Goal: Task Accomplishment & Management: Use online tool/utility

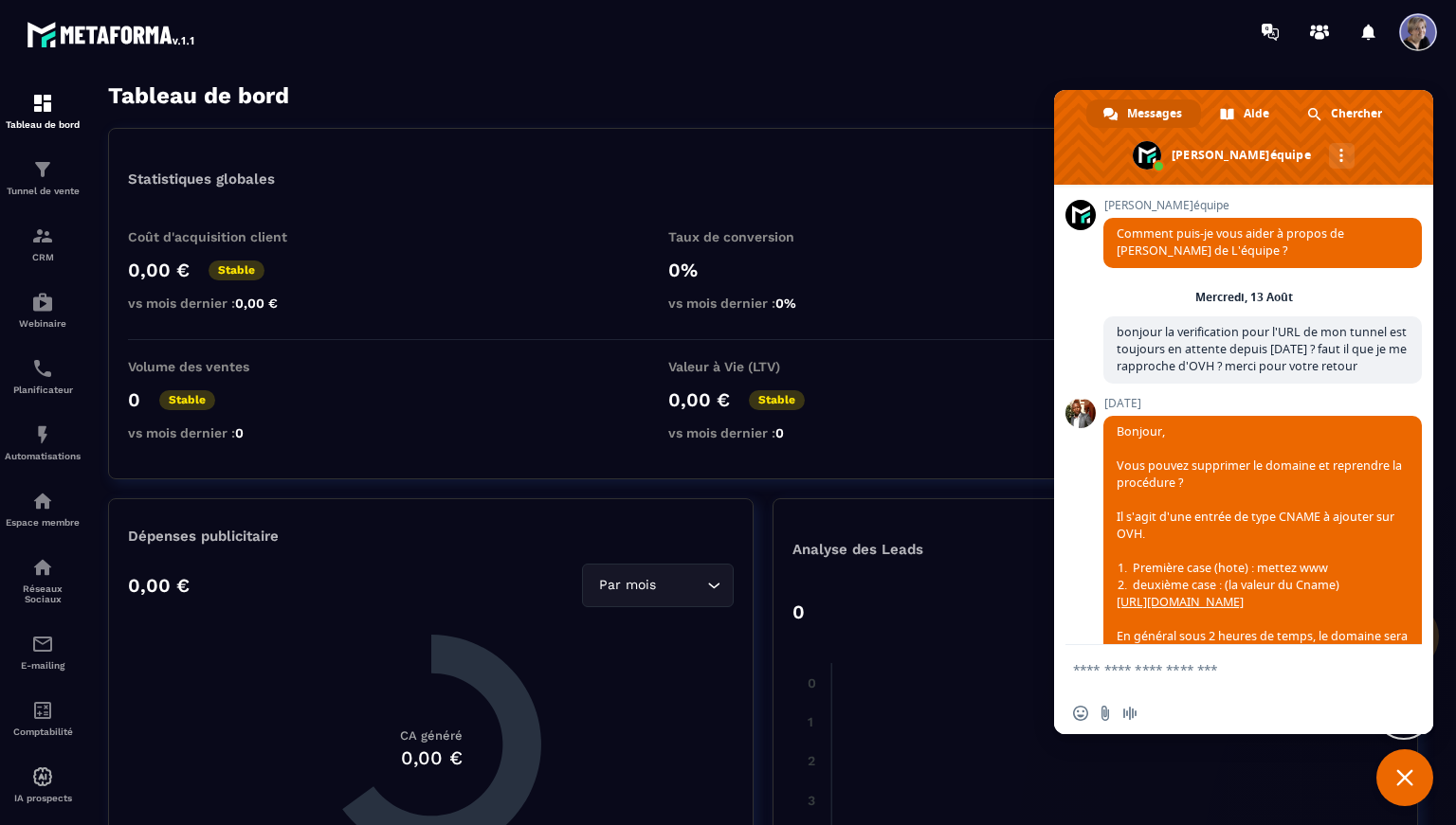
scroll to position [4845, 0]
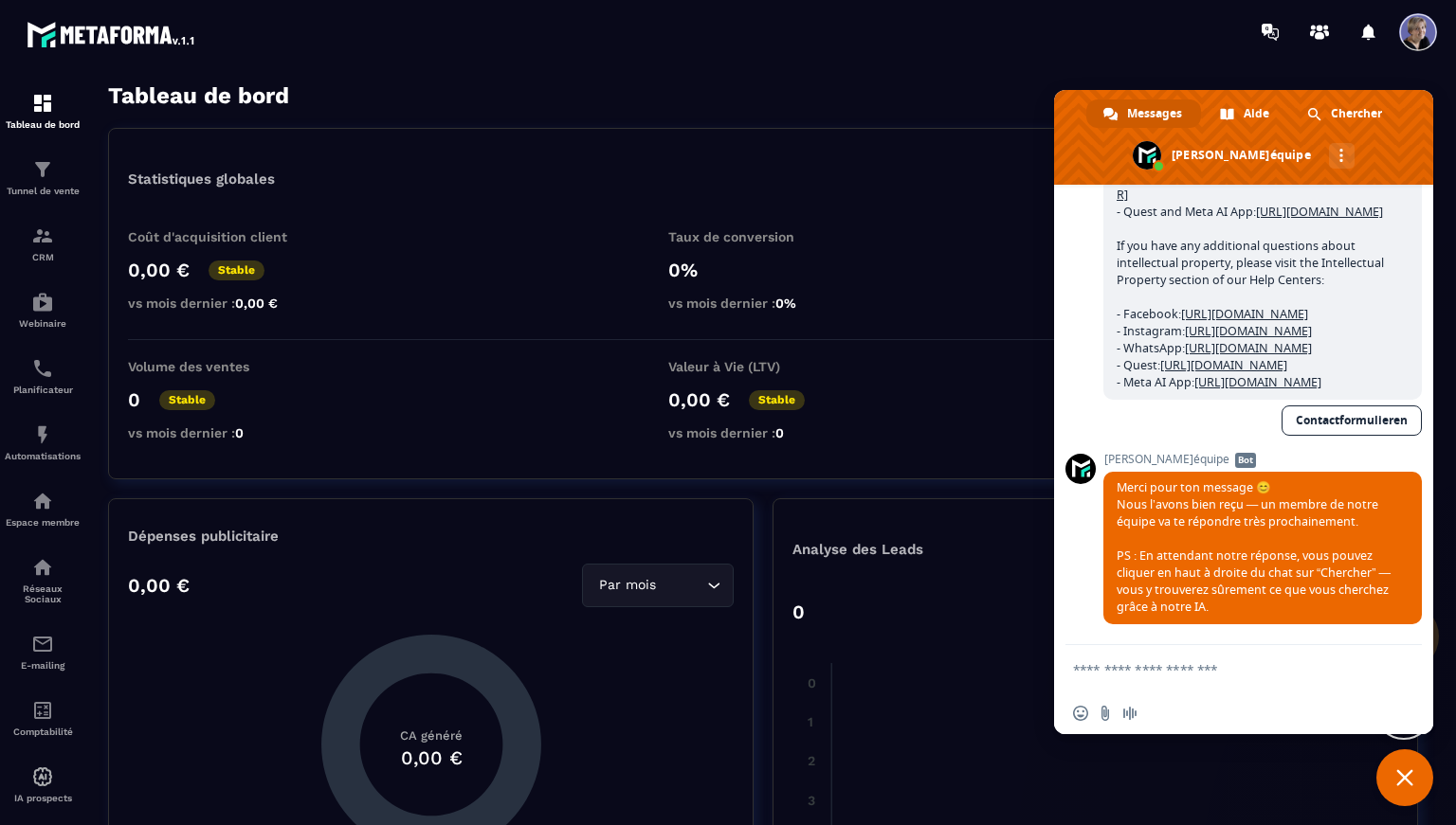
click at [1408, 780] on span "Fermer le chat" at bounding box center [1405, 777] width 17 height 17
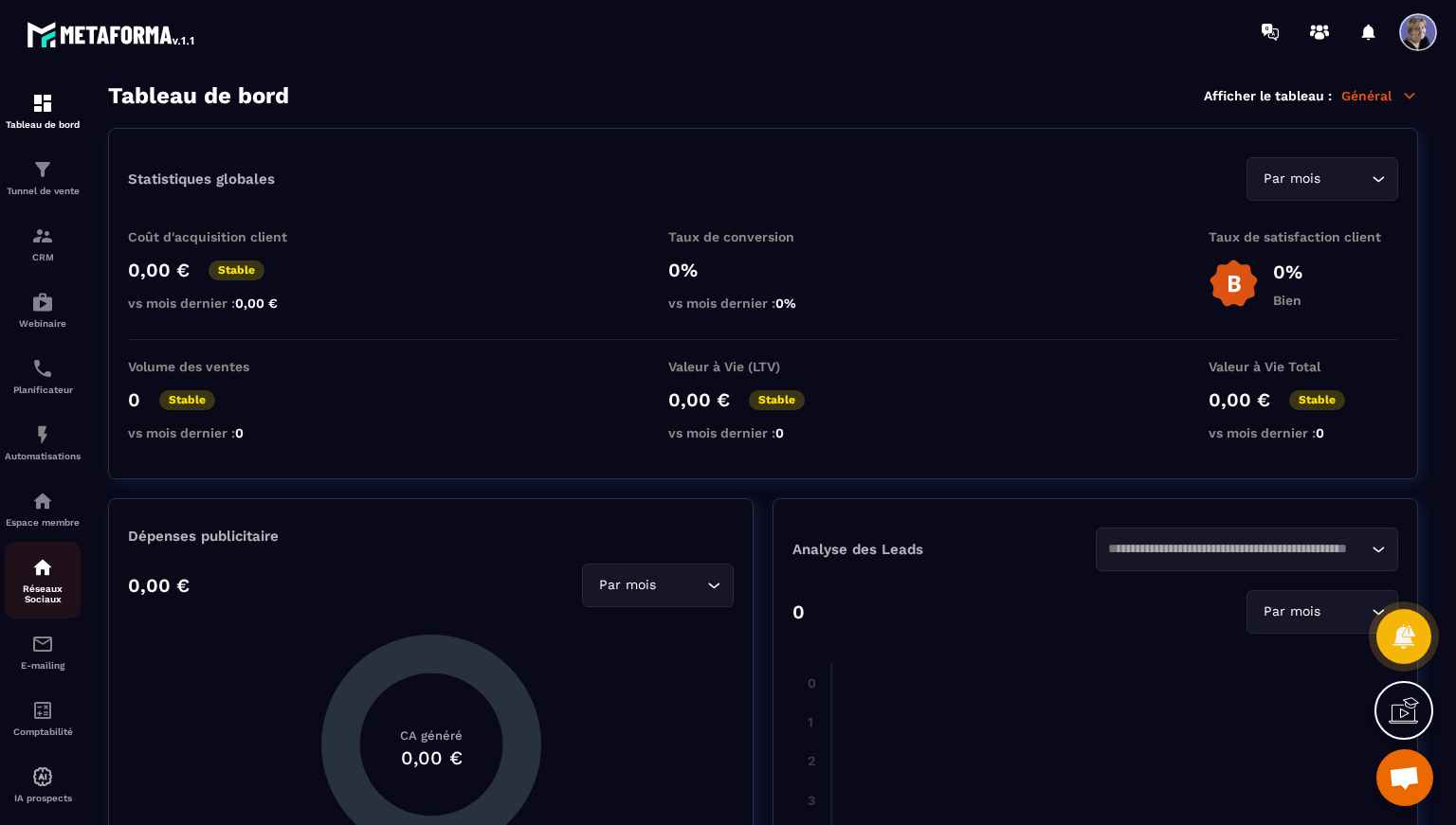
click at [44, 589] on div "Réseaux Sociaux" at bounding box center [43, 581] width 76 height 48
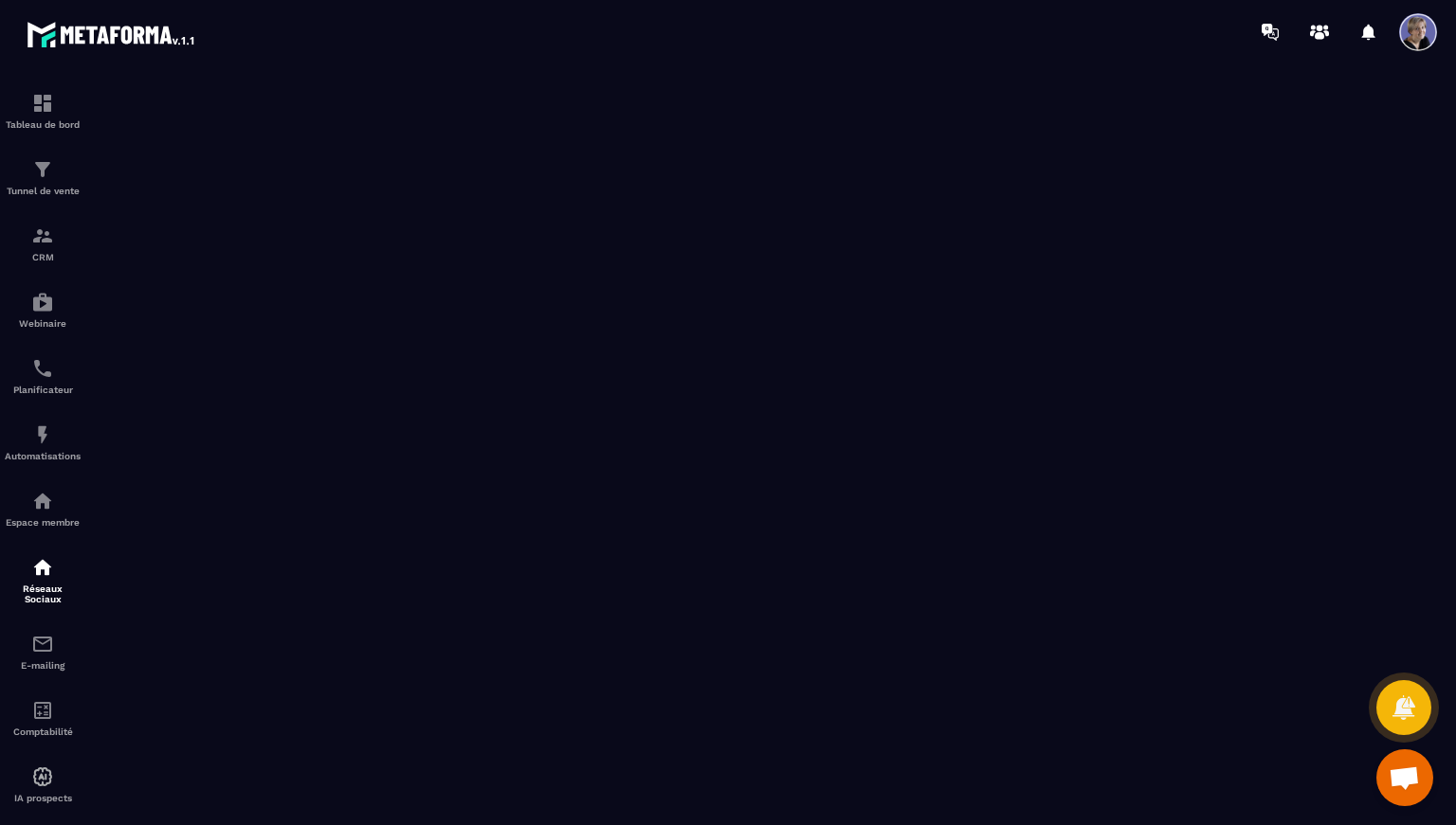
click at [1424, 38] on span at bounding box center [1417, 32] width 38 height 38
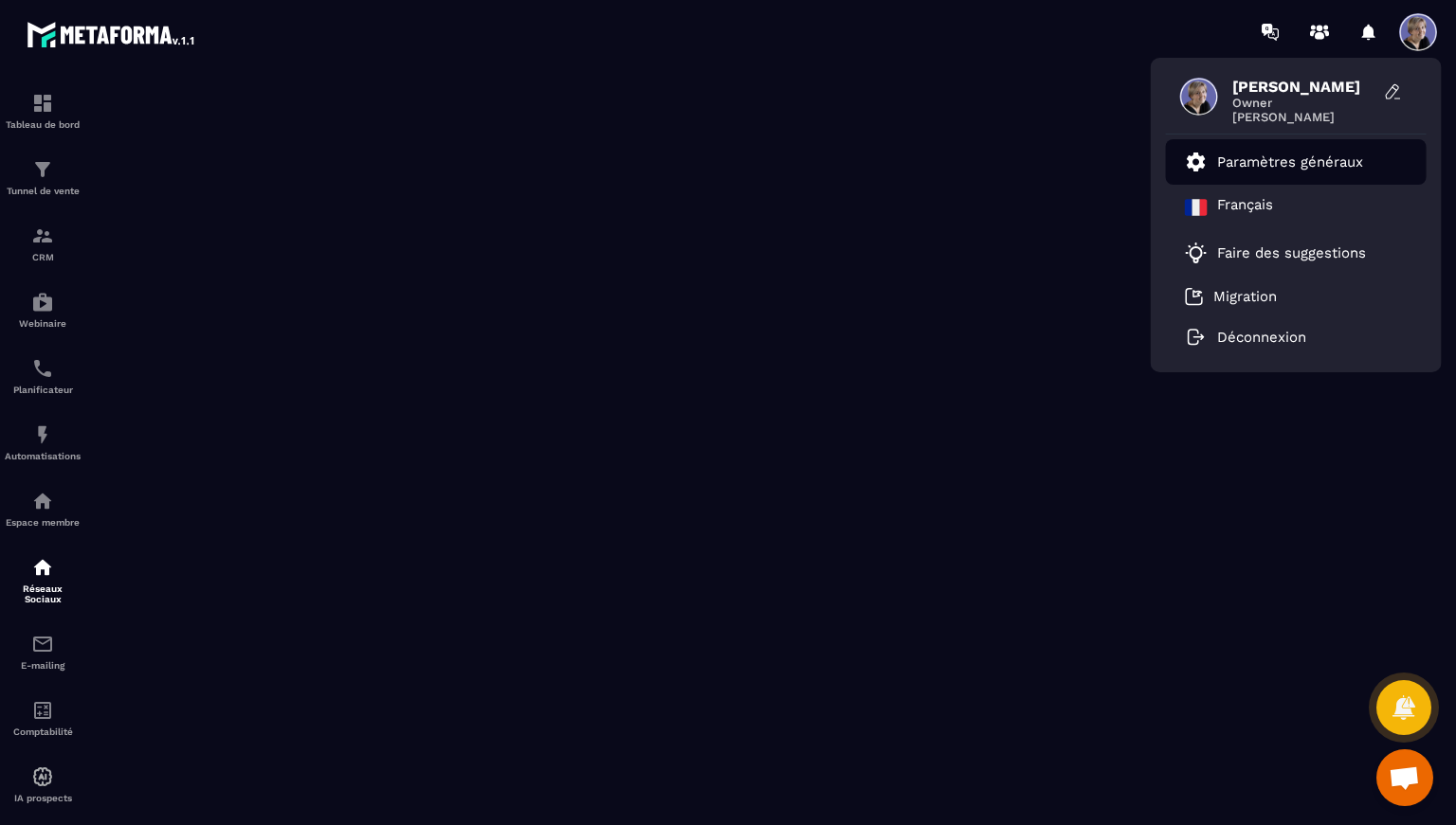
click at [1266, 159] on p "Paramètres généraux" at bounding box center [1290, 162] width 146 height 17
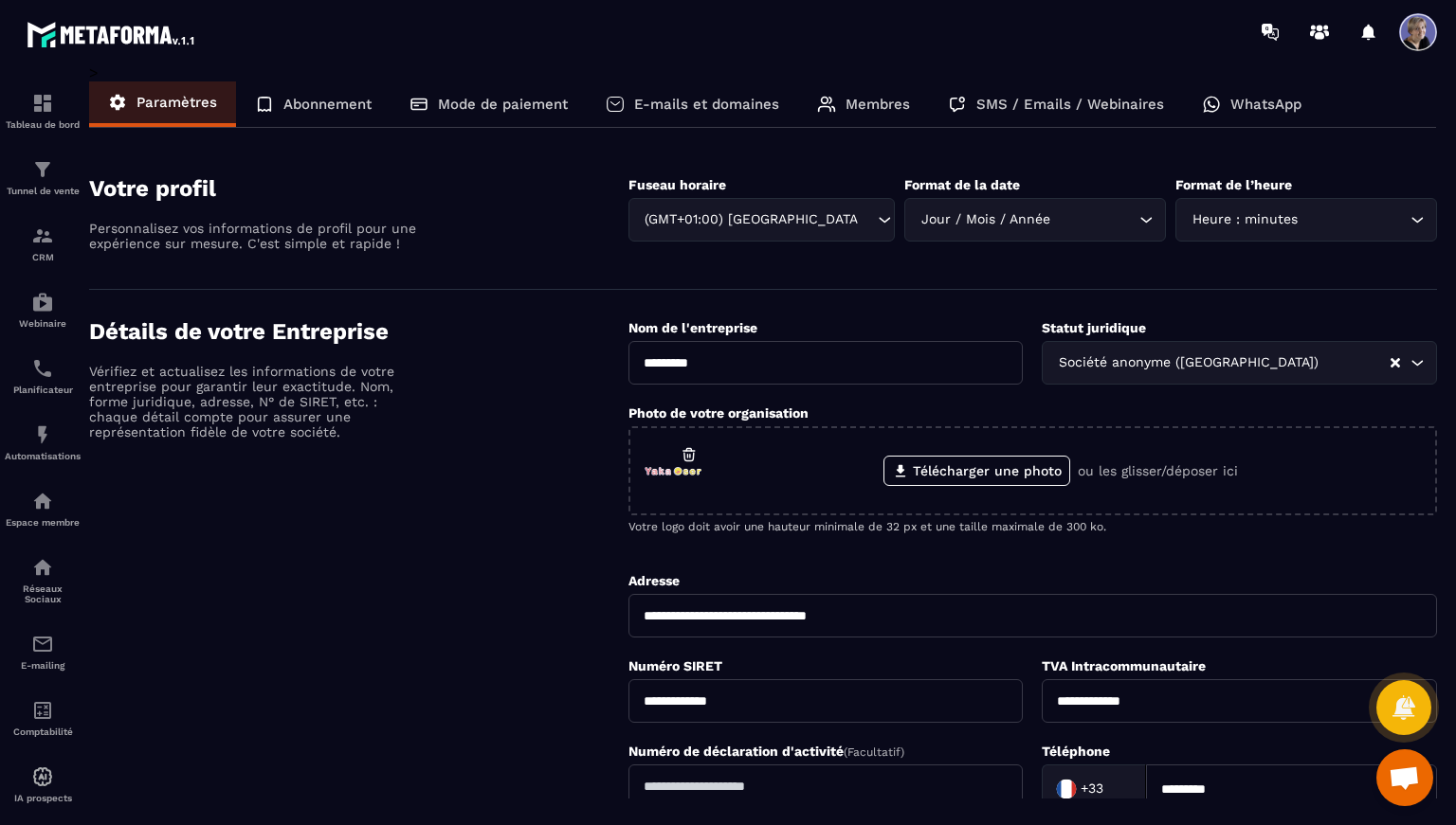
click at [885, 105] on p "Membres" at bounding box center [878, 105] width 64 height 17
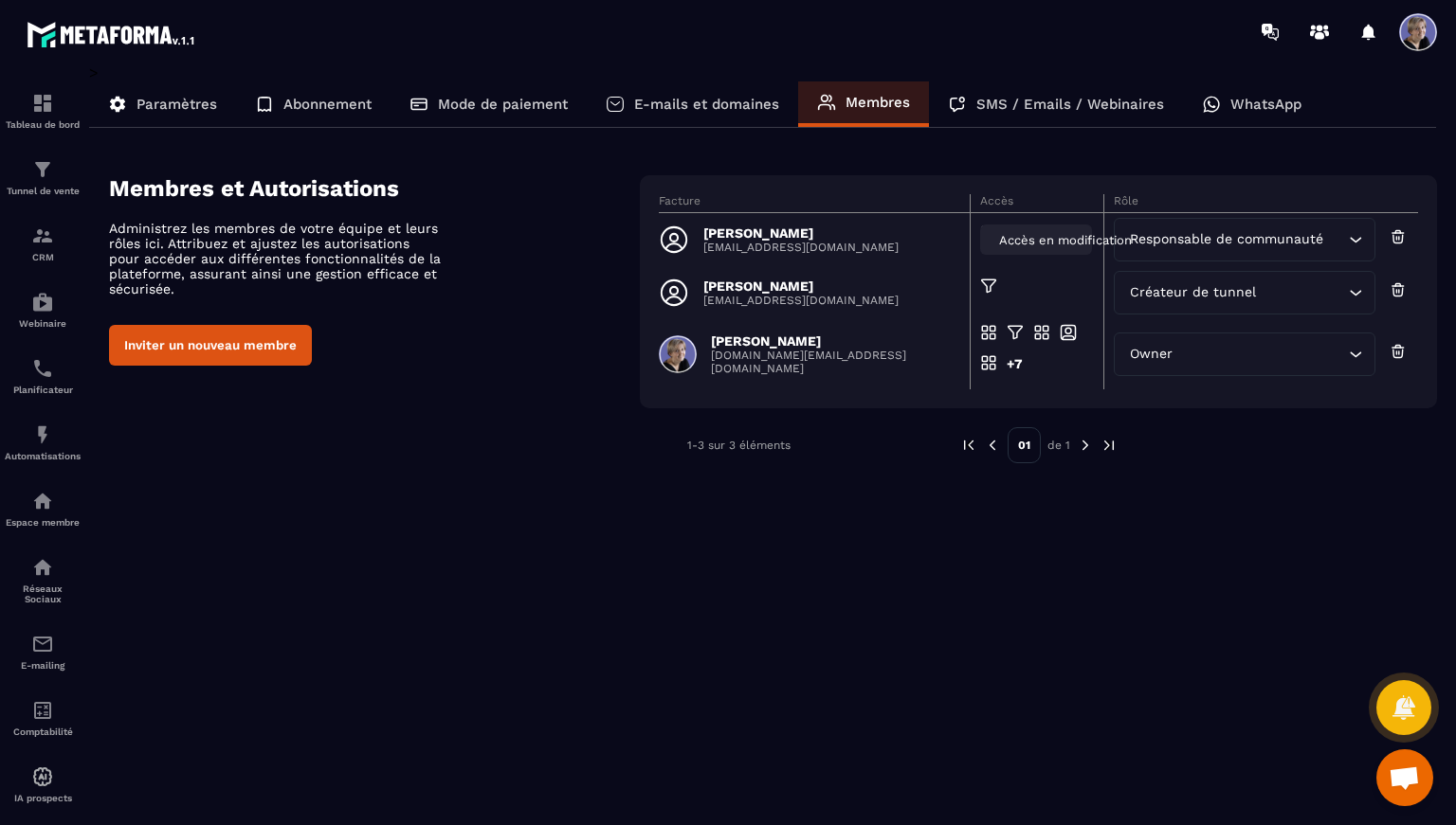
click at [1037, 239] on span "Accès en modification" at bounding box center [1065, 239] width 133 height 15
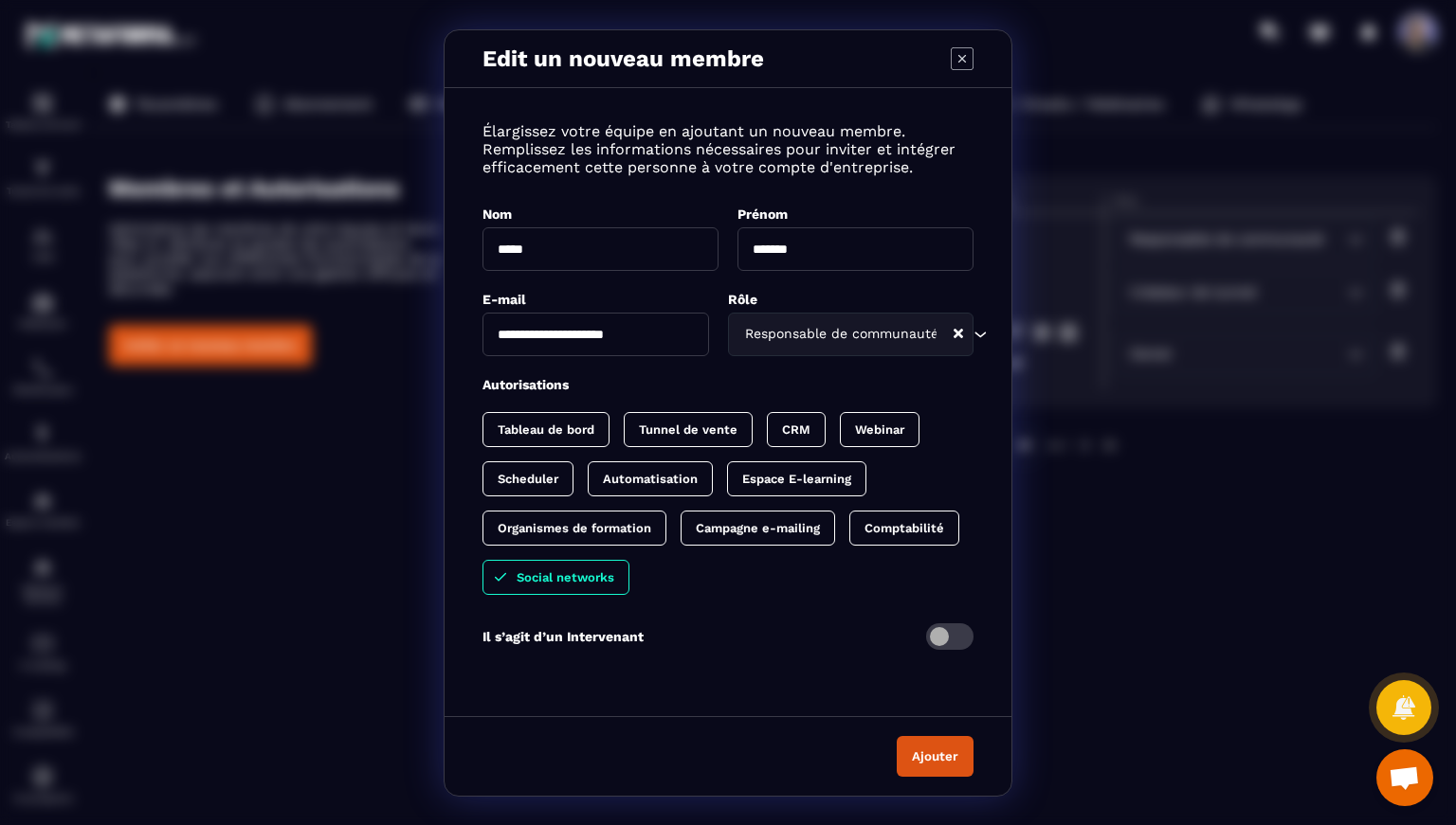
click at [963, 642] on span "Modal window" at bounding box center [950, 636] width 48 height 26
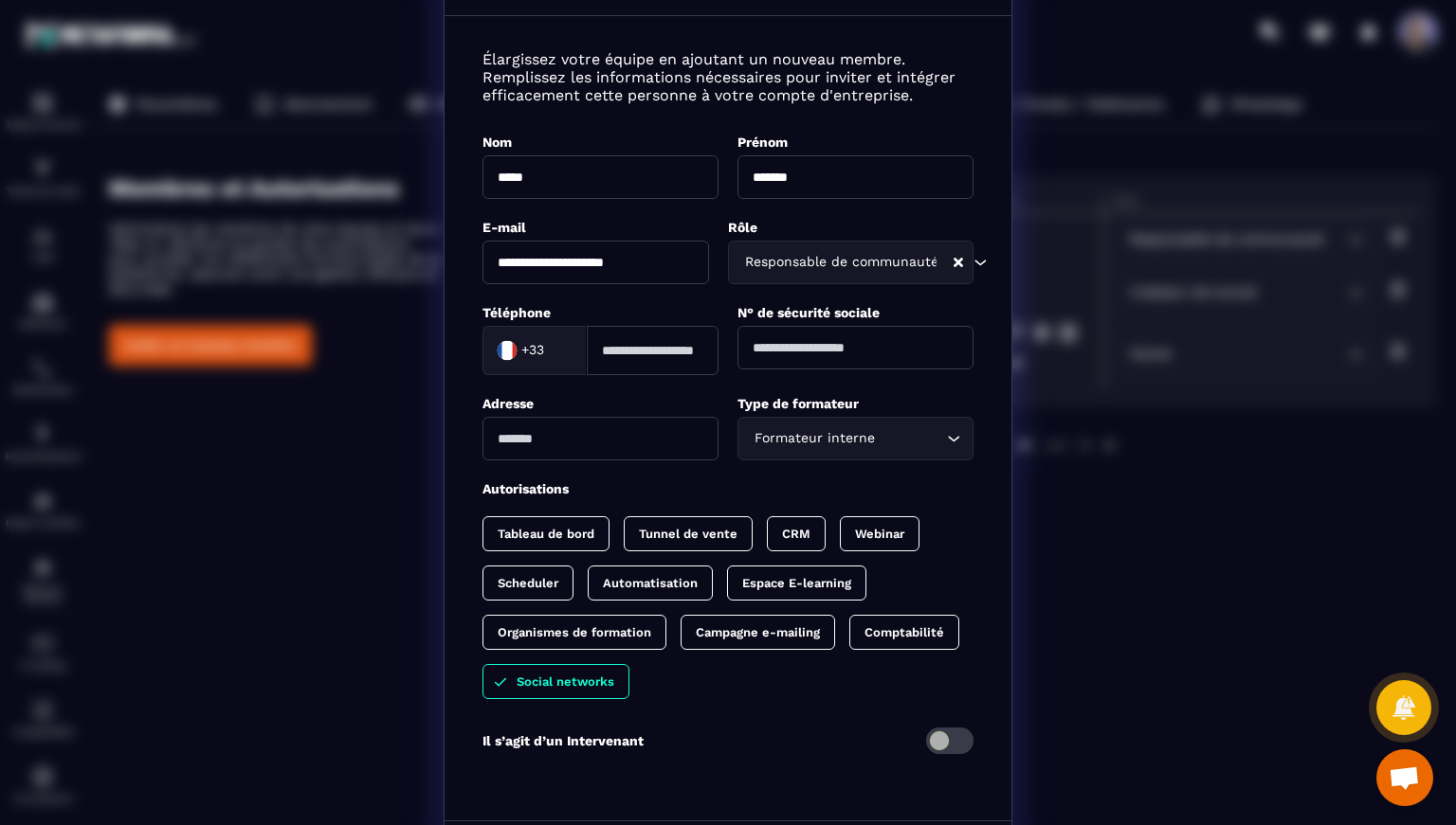
scroll to position [119, 0]
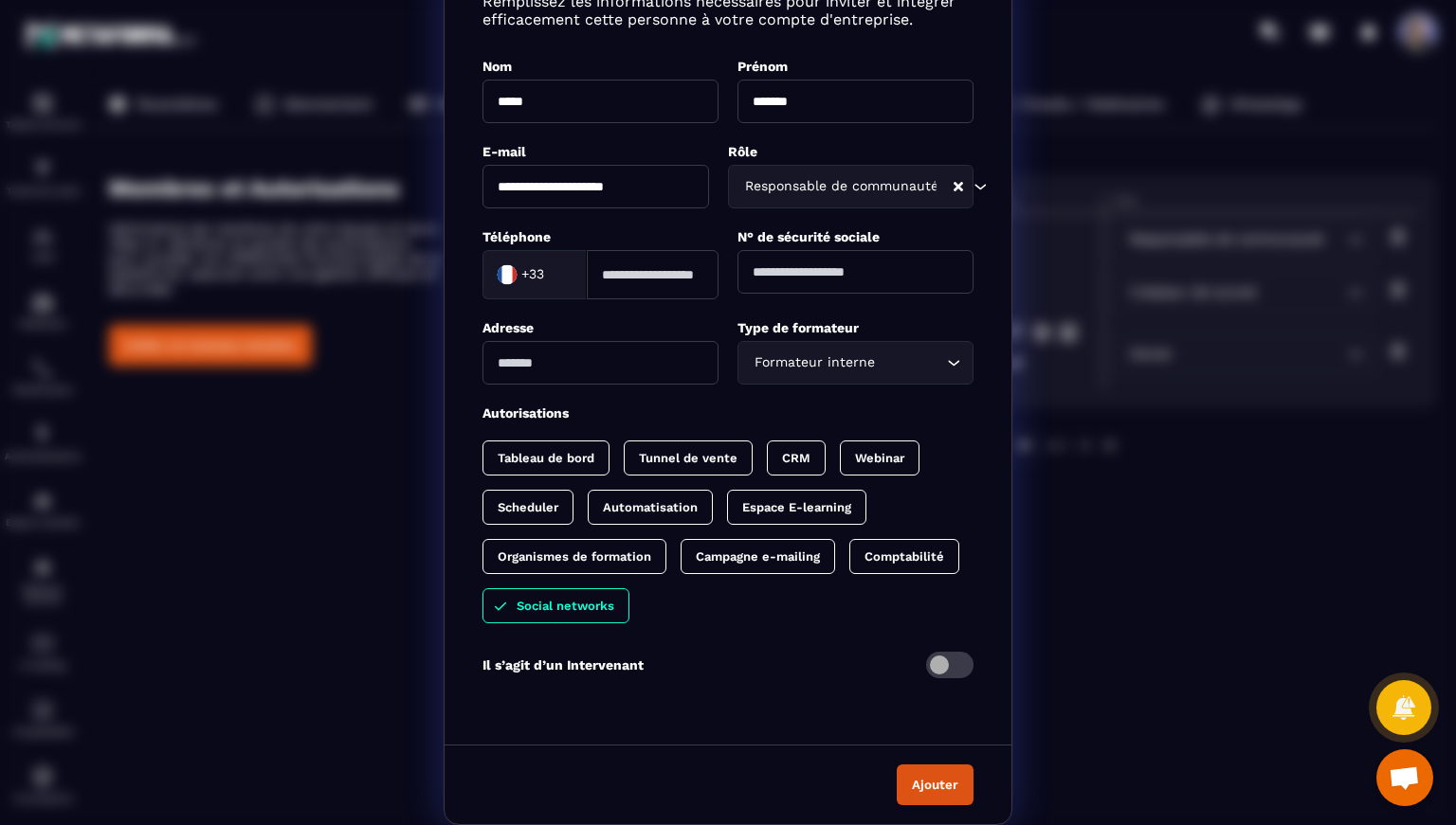
click at [945, 669] on span "Modal window" at bounding box center [950, 664] width 48 height 26
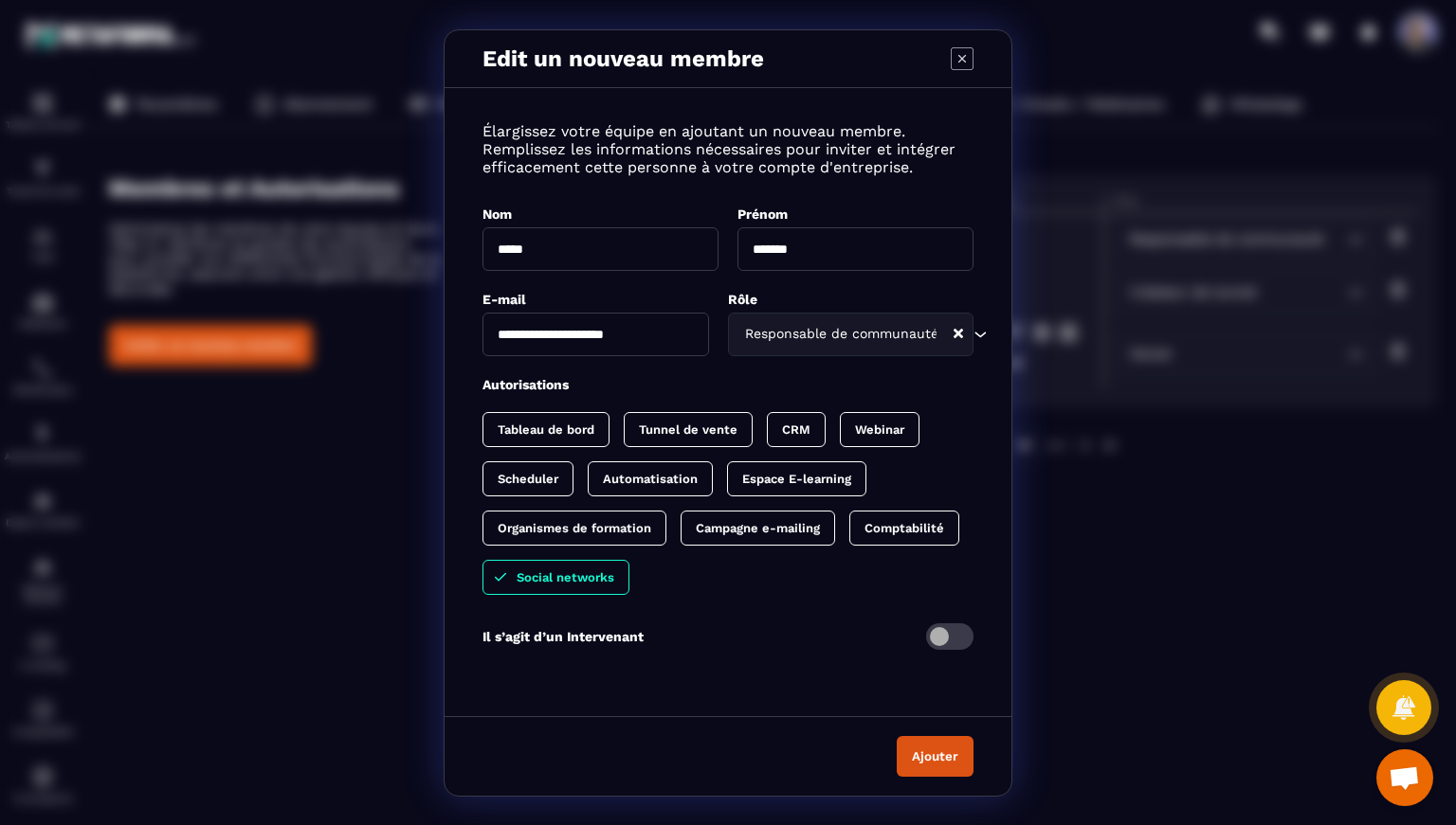
click at [963, 61] on icon "Modal window" at bounding box center [961, 58] width 22 height 22
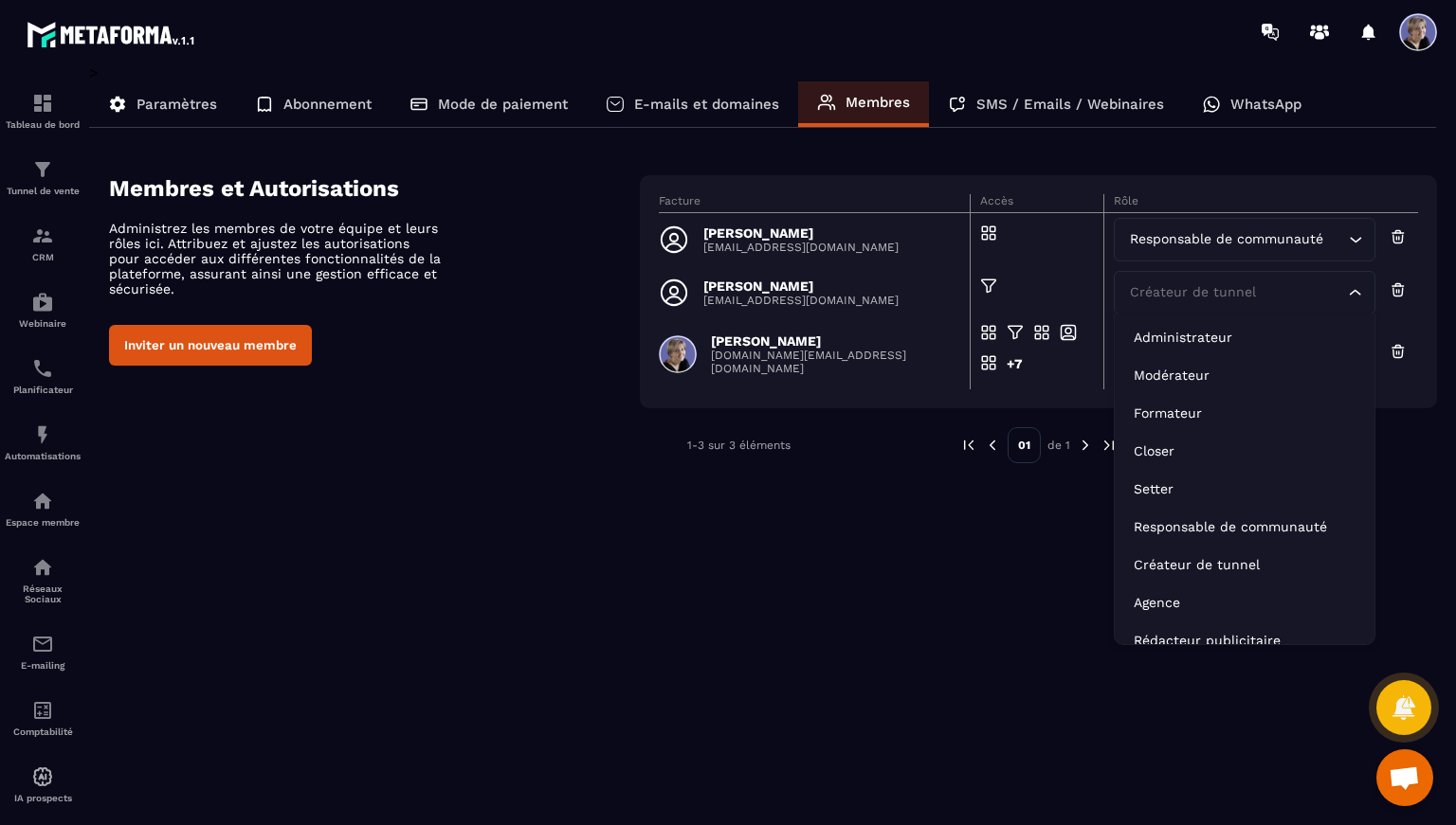
click at [1200, 290] on div "Créateur de tunnel" at bounding box center [1235, 292] width 222 height 20
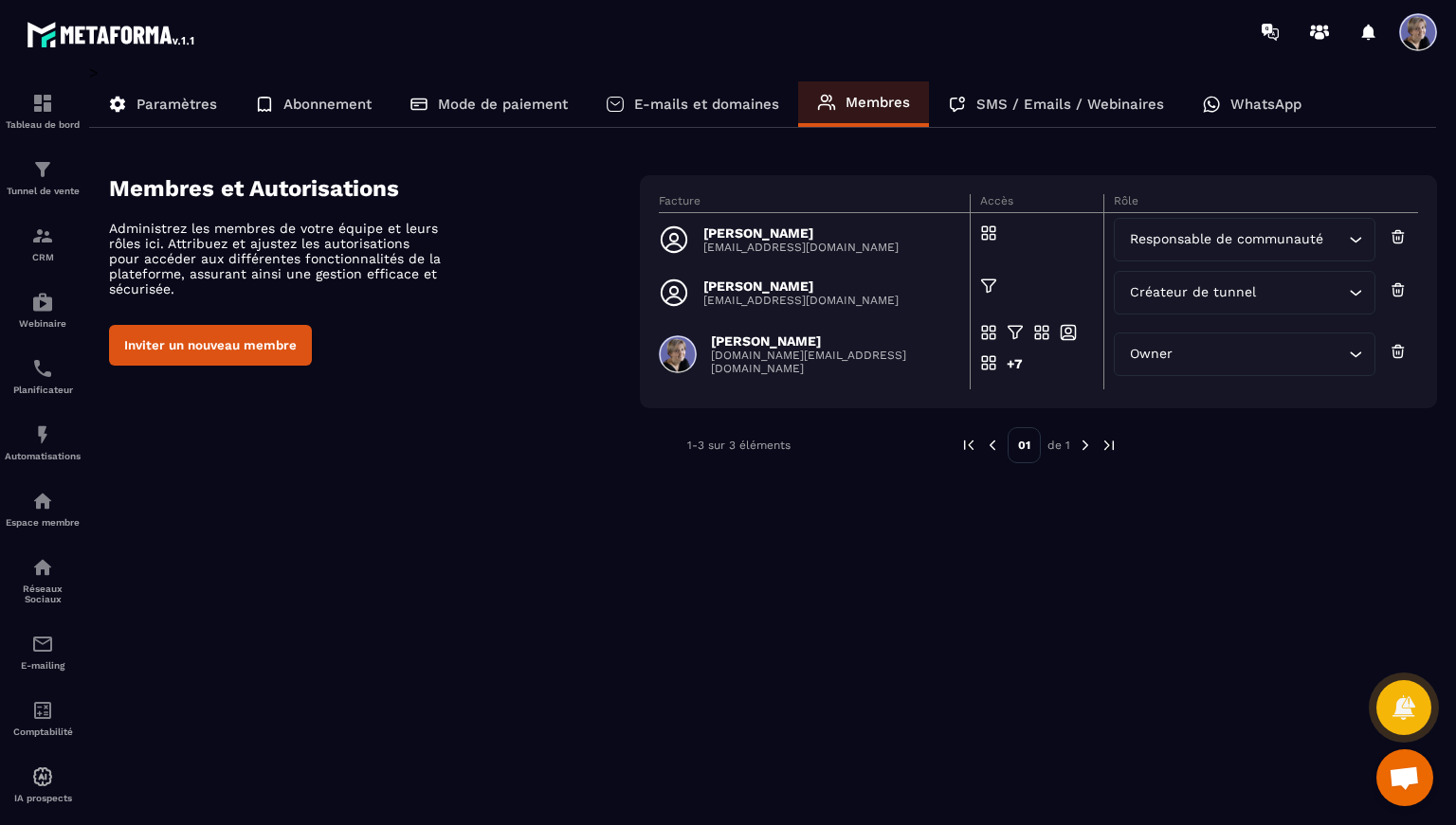
click at [841, 280] on p "[PERSON_NAME]" at bounding box center [800, 286] width 195 height 16
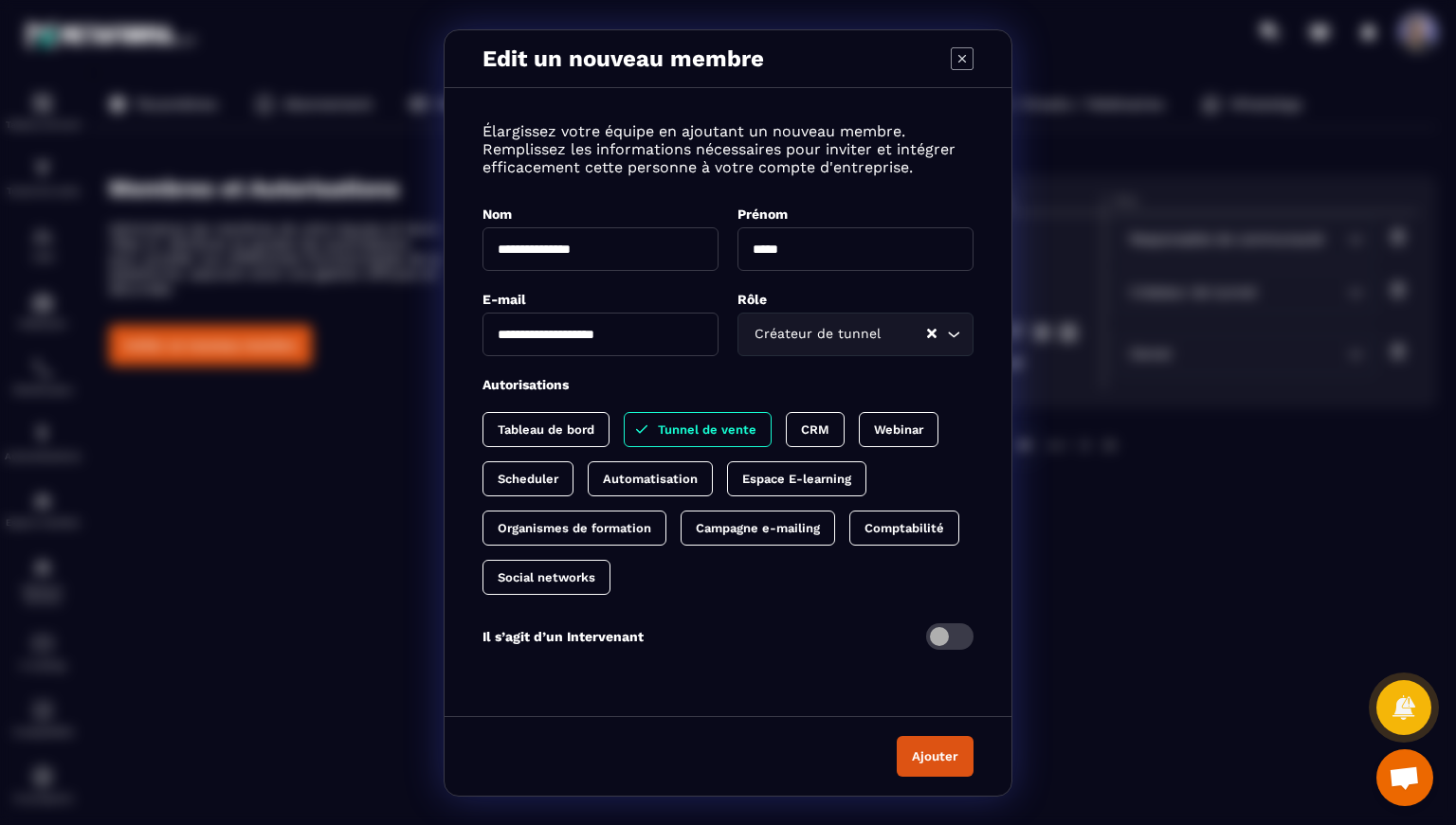
click at [971, 59] on icon "Modal window" at bounding box center [961, 58] width 22 height 22
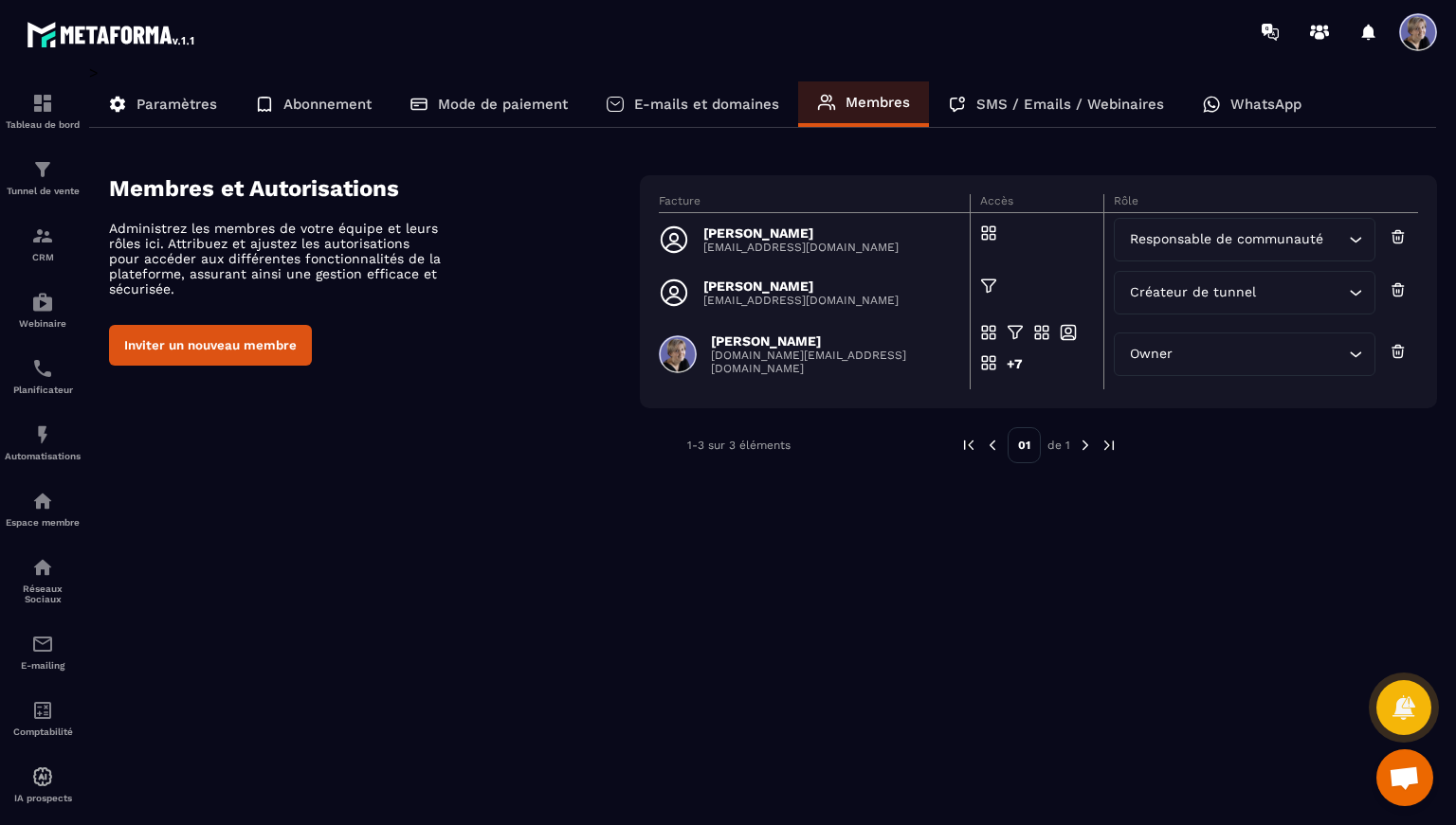
click at [798, 244] on p "[EMAIL_ADDRESS][DOMAIN_NAME]" at bounding box center [800, 247] width 195 height 14
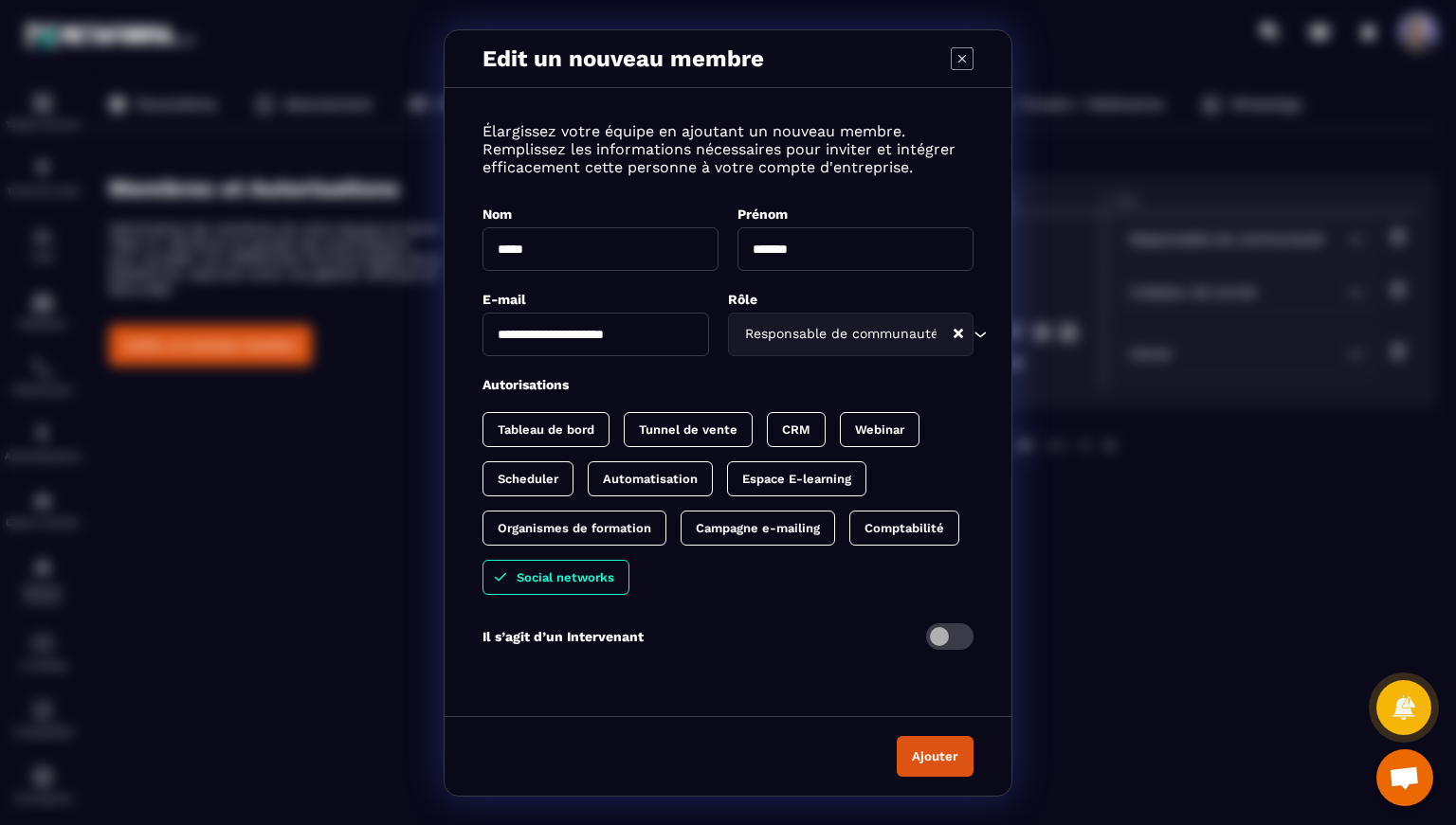
click at [562, 338] on input "**********" at bounding box center [596, 333] width 227 height 44
type input "**********"
click at [628, 359] on div "**********" at bounding box center [728, 397] width 566 height 581
click at [946, 762] on button "Ajouter" at bounding box center [934, 756] width 77 height 41
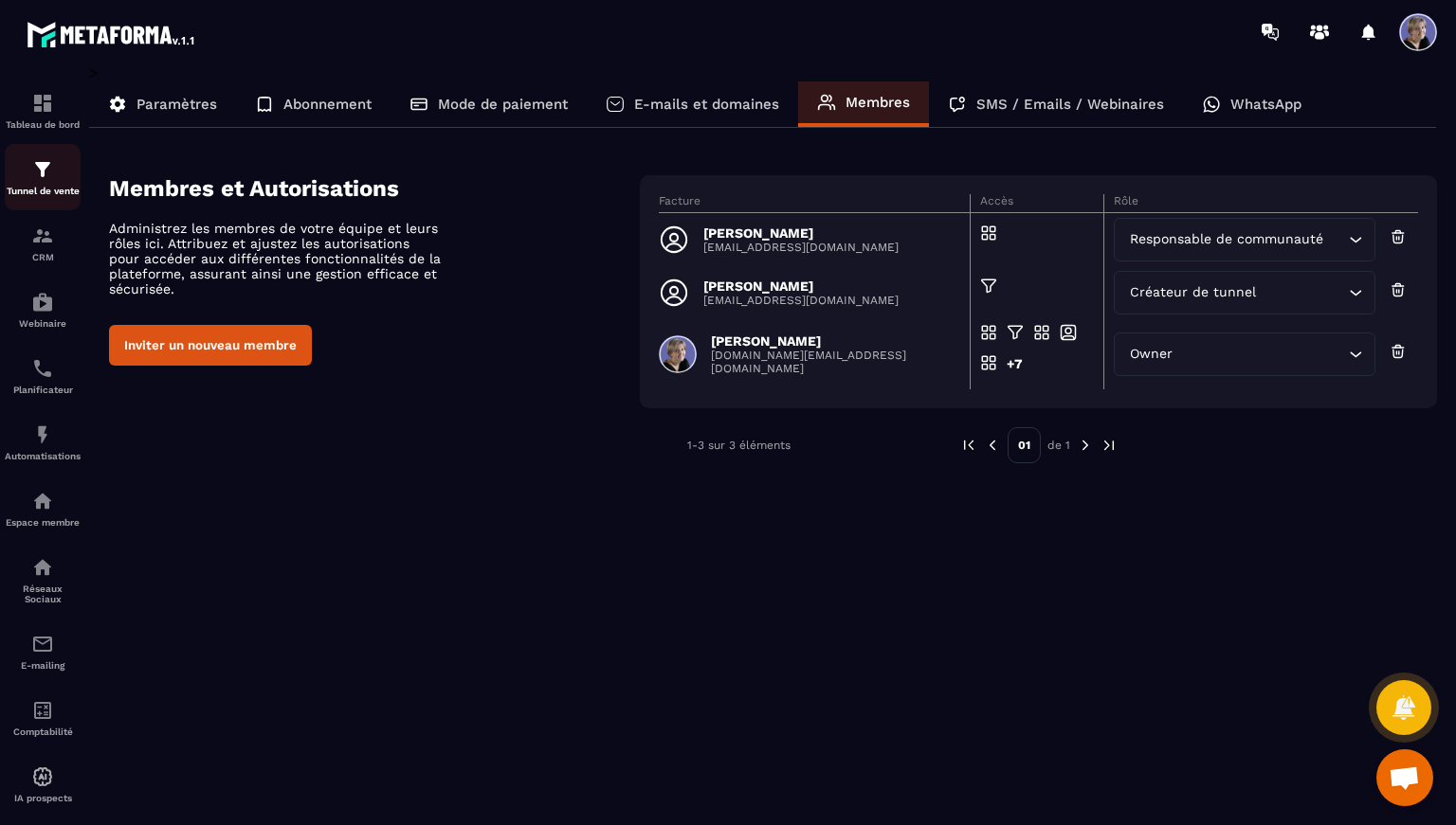
click at [53, 181] on img at bounding box center [42, 169] width 22 height 22
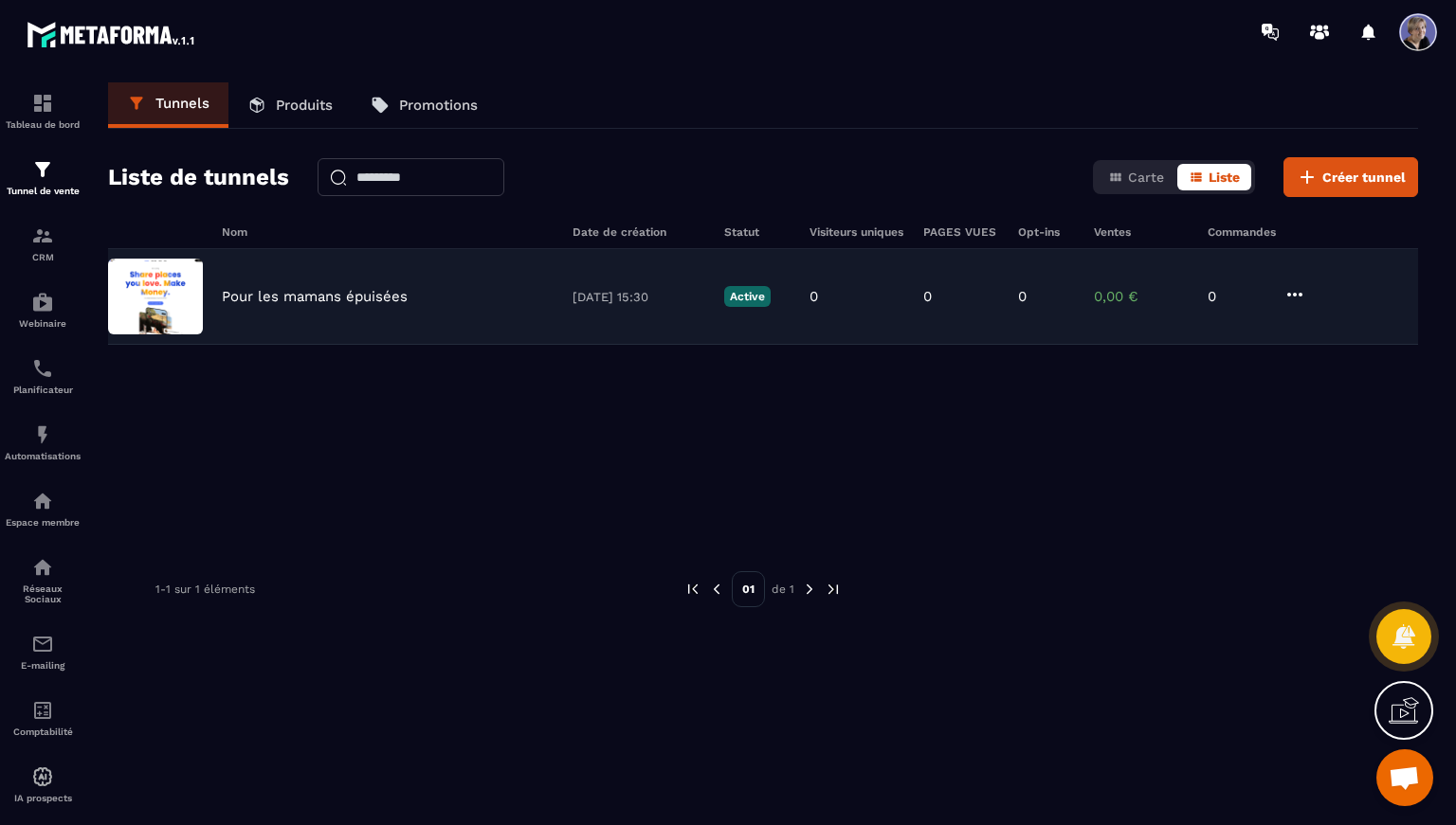
click at [313, 295] on p "Pour les mamans épuisées" at bounding box center [314, 297] width 185 height 17
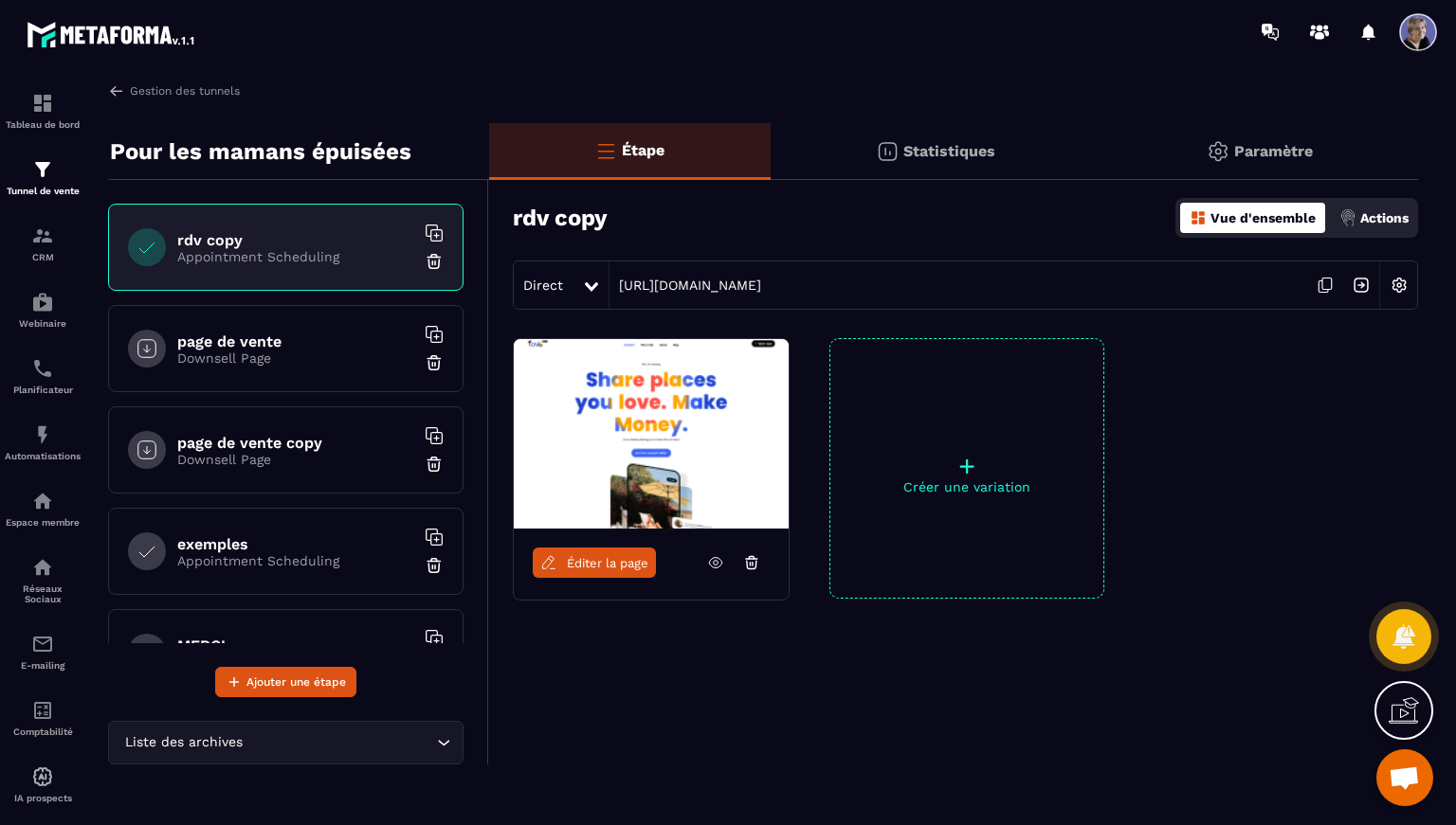
click at [311, 333] on h6 "page de vente" at bounding box center [296, 341] width 237 height 18
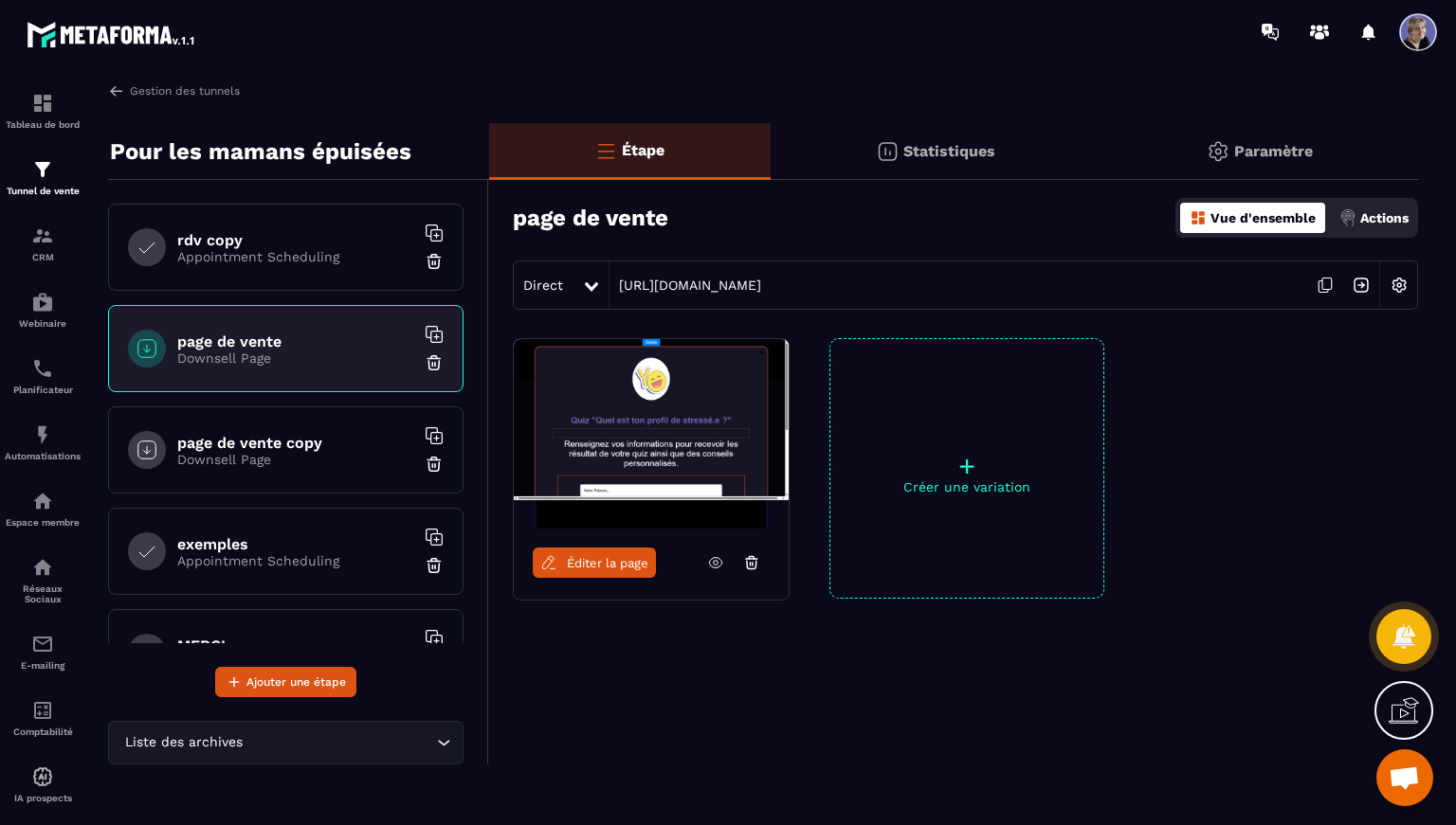
click at [315, 434] on h6 "page de vente copy" at bounding box center [296, 442] width 237 height 18
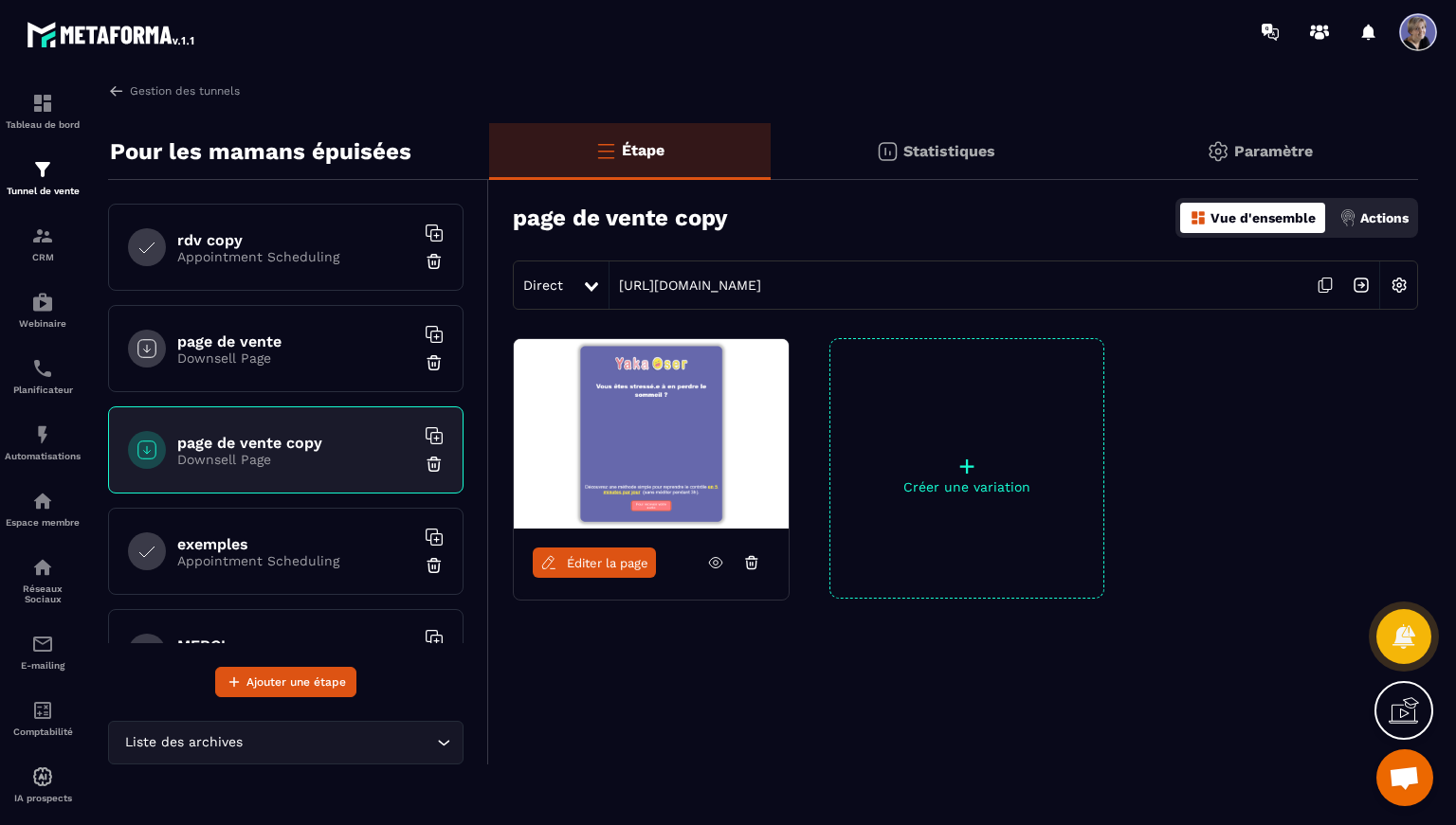
click at [309, 541] on h6 "exemples" at bounding box center [296, 544] width 237 height 18
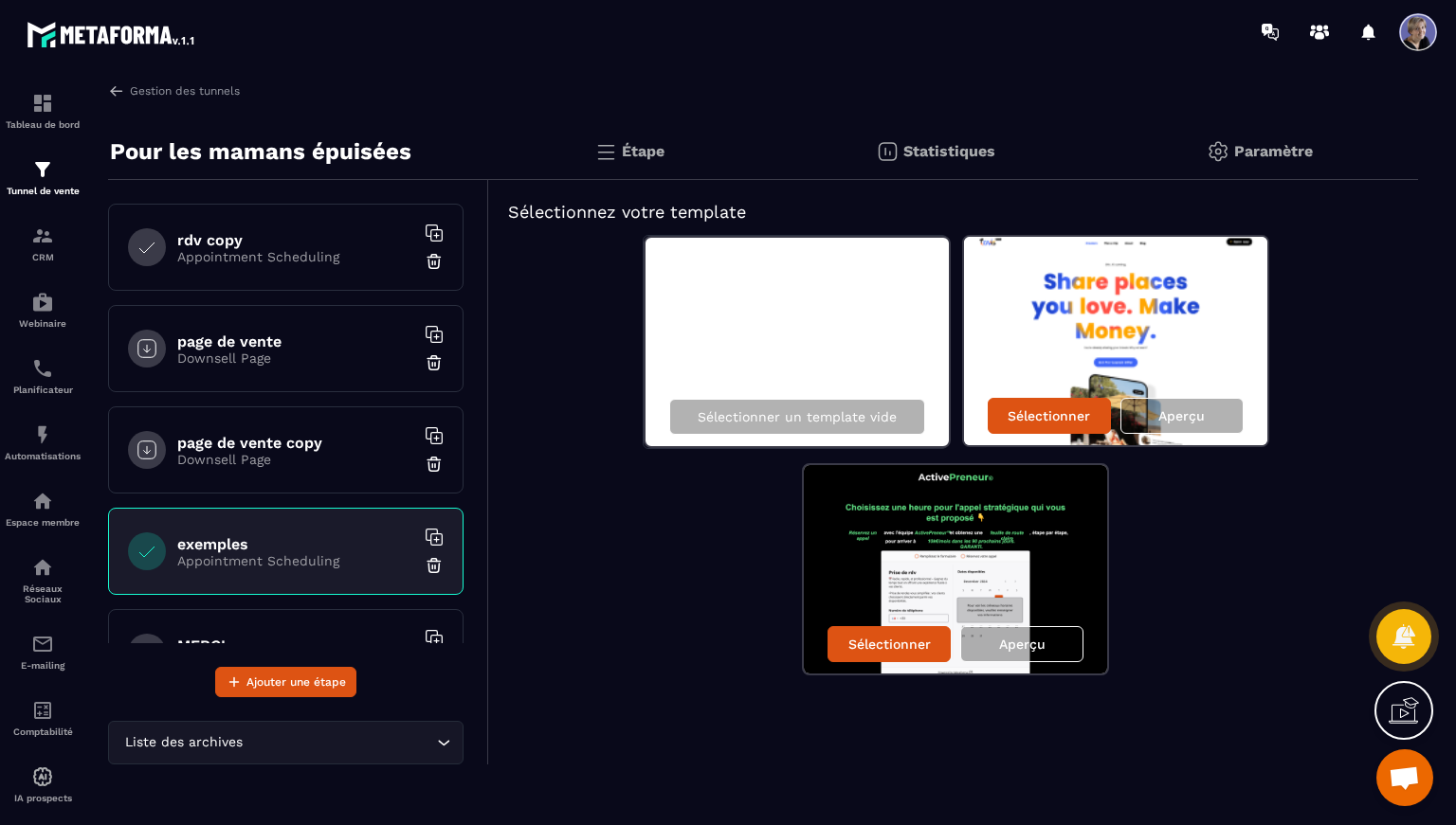
click at [320, 650] on div "rdv copy Appointment Scheduling page de vente Downsell Page page de vente copy …" at bounding box center [298, 438] width 380 height 517
click at [322, 639] on h6 "MERCI" at bounding box center [296, 646] width 237 height 18
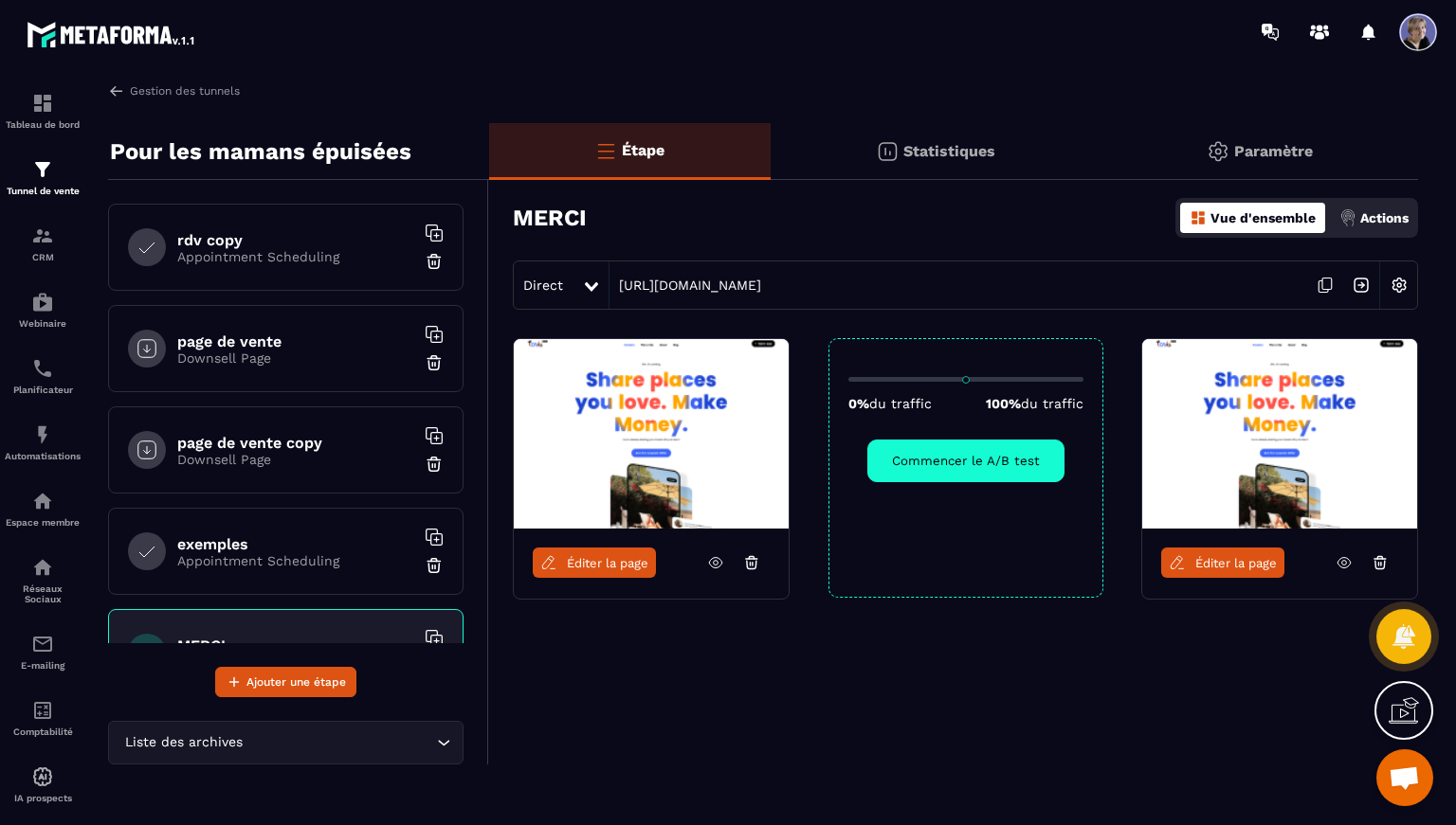
scroll to position [67, 0]
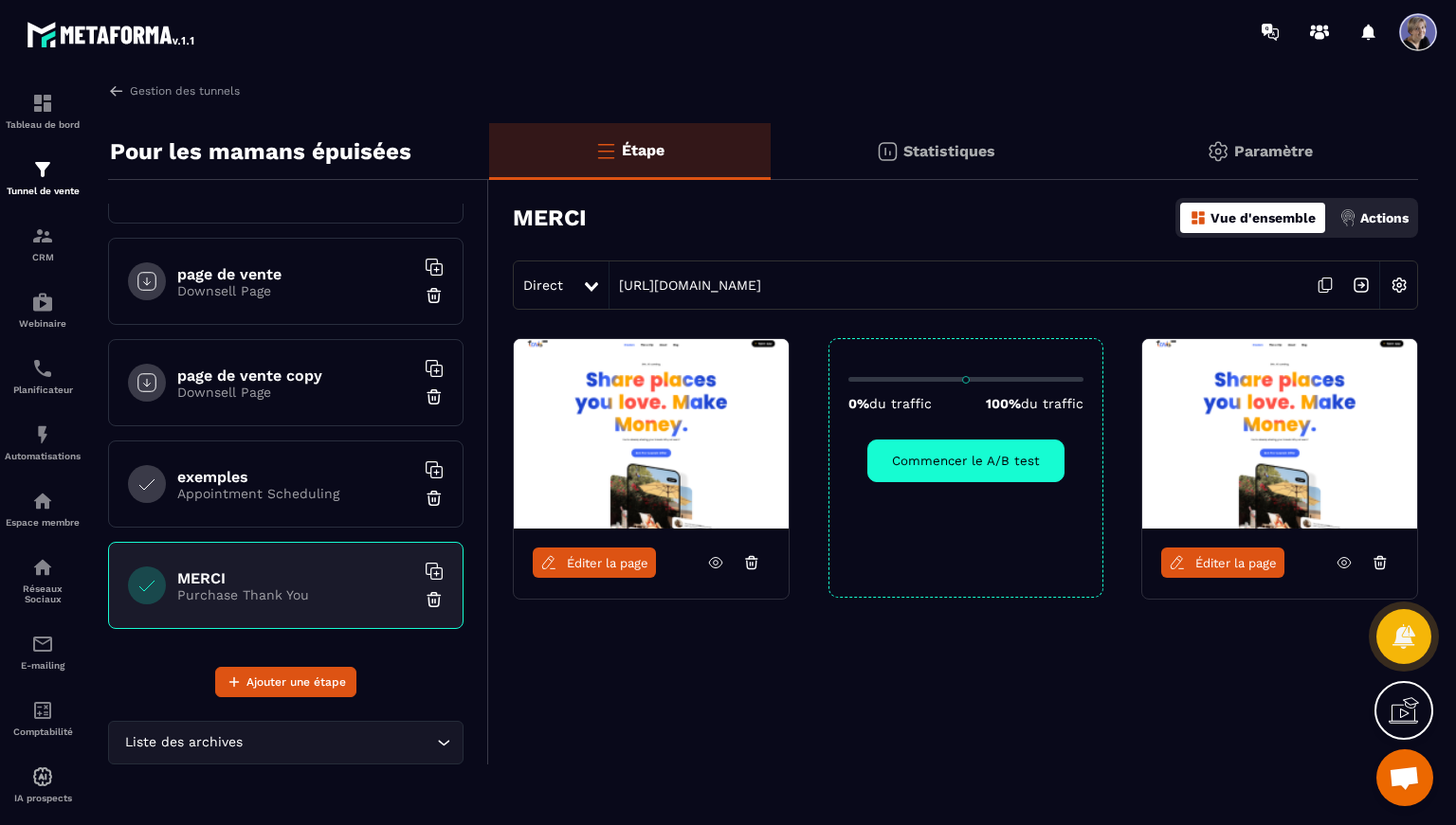
click at [262, 584] on h6 "MERCI" at bounding box center [296, 578] width 237 height 18
click at [253, 587] on p "Purchase Thank You" at bounding box center [296, 595] width 237 height 16
click at [333, 603] on div "MERCI Purchase Thank You" at bounding box center [285, 586] width 355 height 87
click at [221, 560] on div "MERCI Purchase Thank You" at bounding box center [285, 586] width 355 height 87
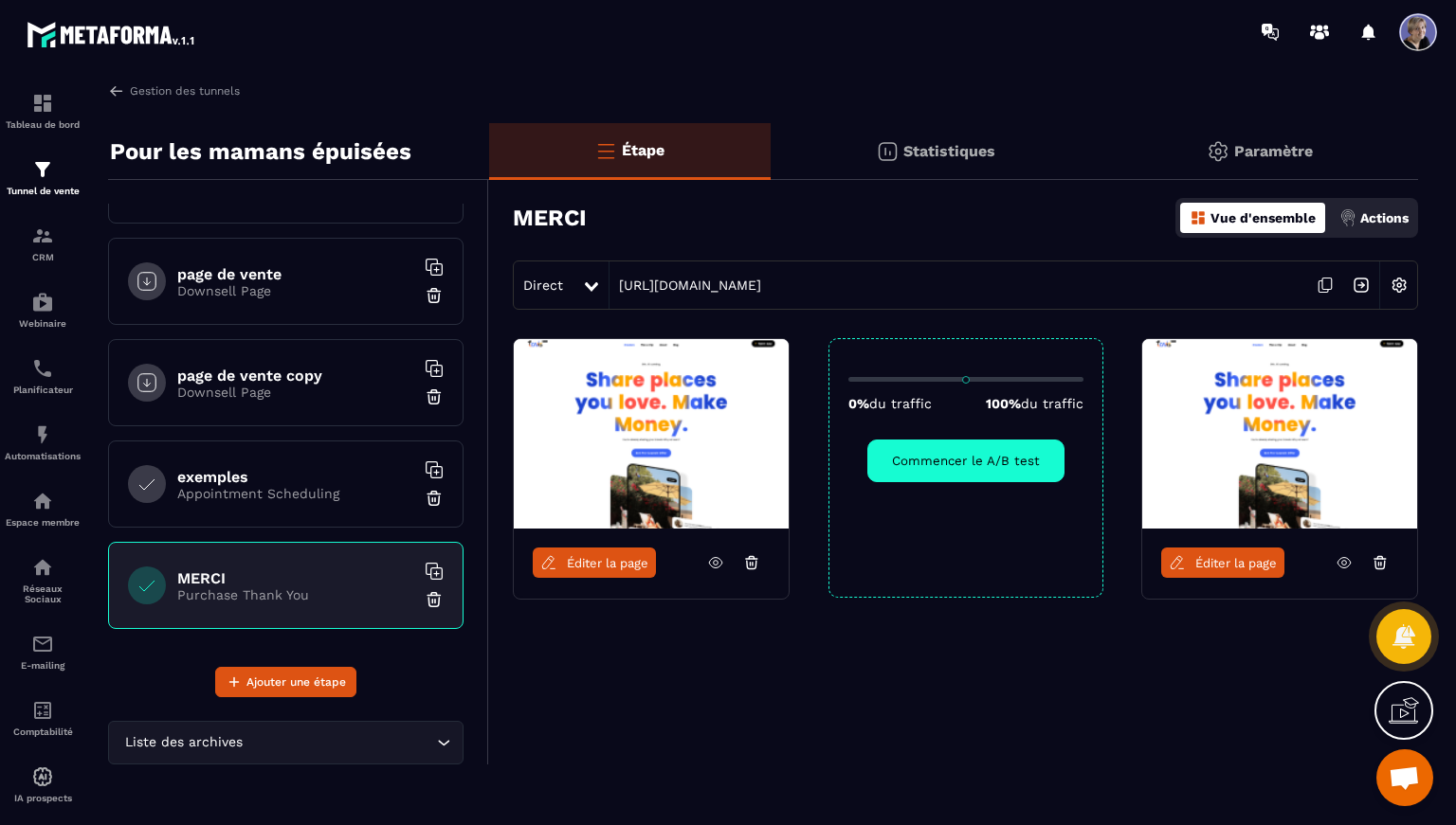
click at [222, 565] on div "MERCI Purchase Thank You" at bounding box center [285, 586] width 355 height 87
click at [587, 455] on img at bounding box center [651, 433] width 275 height 189
click at [605, 565] on span "Éditer la page" at bounding box center [607, 563] width 81 height 15
